Goal: Transaction & Acquisition: Obtain resource

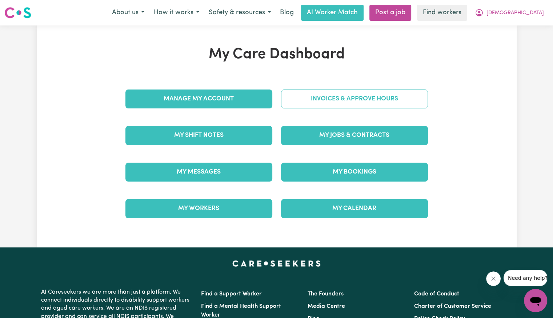
click at [312, 104] on link "Invoices & Approve Hours" at bounding box center [354, 98] width 147 height 19
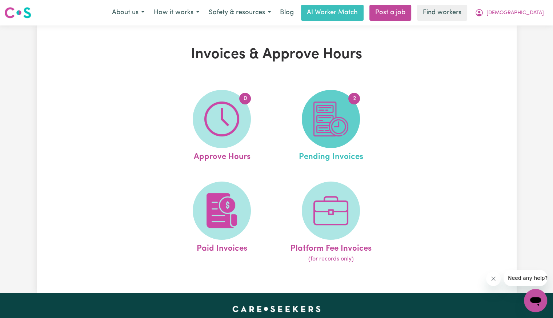
click at [319, 119] on img at bounding box center [330, 118] width 35 height 35
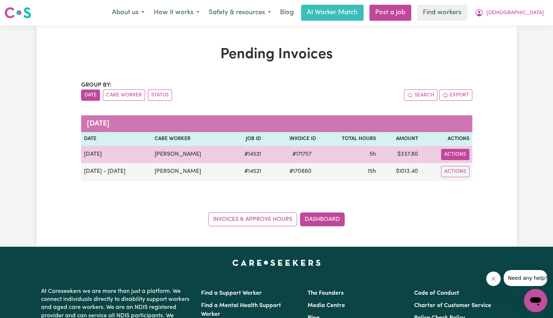
click at [456, 154] on button "Actions" at bounding box center [455, 154] width 28 height 11
click at [461, 168] on link "Download Invoice" at bounding box center [475, 170] width 66 height 15
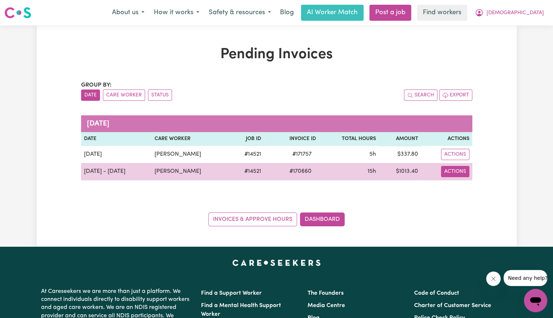
click at [449, 160] on button "Actions" at bounding box center [455, 154] width 28 height 11
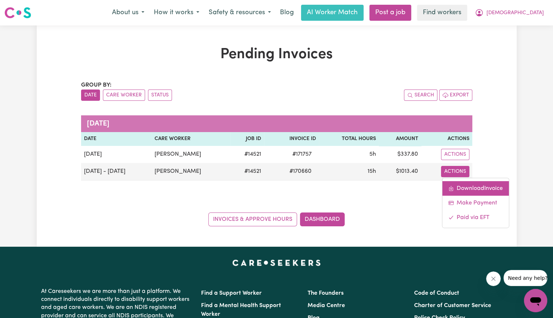
click at [453, 188] on link "Download Invoice" at bounding box center [475, 188] width 66 height 15
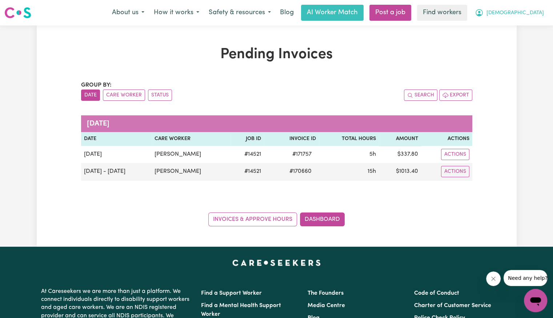
click at [524, 13] on span "[DEMOGRAPHIC_DATA]" at bounding box center [514, 13] width 57 height 8
click at [522, 43] on link "Logout" at bounding box center [518, 42] width 57 height 14
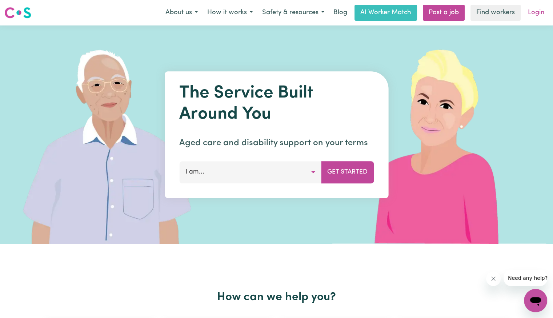
click at [528, 15] on link "Login" at bounding box center [535, 13] width 25 height 16
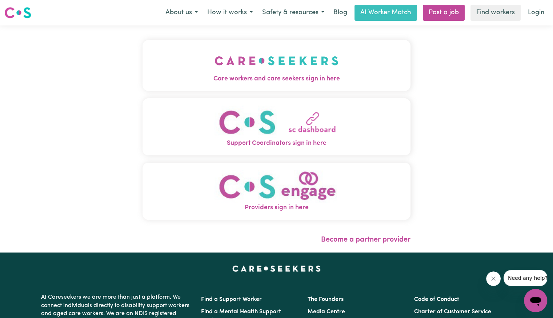
click at [251, 77] on span "Care workers and care seekers sign in here" at bounding box center [276, 78] width 268 height 9
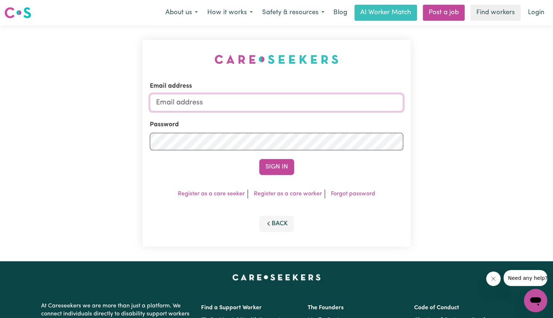
click at [227, 97] on input "Email address" at bounding box center [276, 102] width 253 height 17
drag, startPoint x: 193, startPoint y: 104, endPoint x: 231, endPoint y: 109, distance: 38.5
click at [233, 103] on input "superuser~ka" at bounding box center [276, 102] width 253 height 17
paste input "[EMAIL_ADDRESS][DOMAIN_NAME]"
type input "superuser~[EMAIL_ADDRESS][DOMAIN_NAME]"
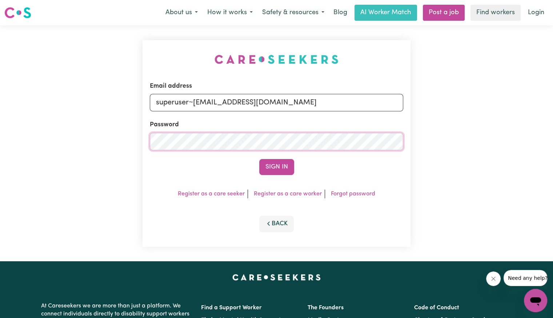
click at [259, 159] on button "Sign In" at bounding box center [276, 167] width 35 height 16
